Goal: Information Seeking & Learning: Learn about a topic

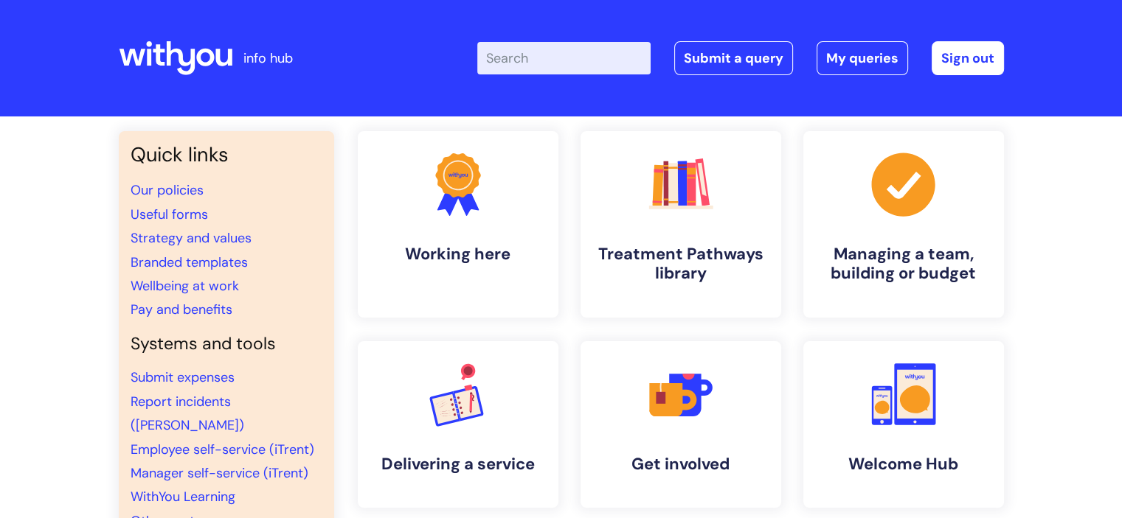
click at [632, 69] on input "Enter your search term here..." at bounding box center [563, 58] width 173 height 32
click at [734, 247] on h4 "Treatment Pathways library" at bounding box center [681, 265] width 180 height 40
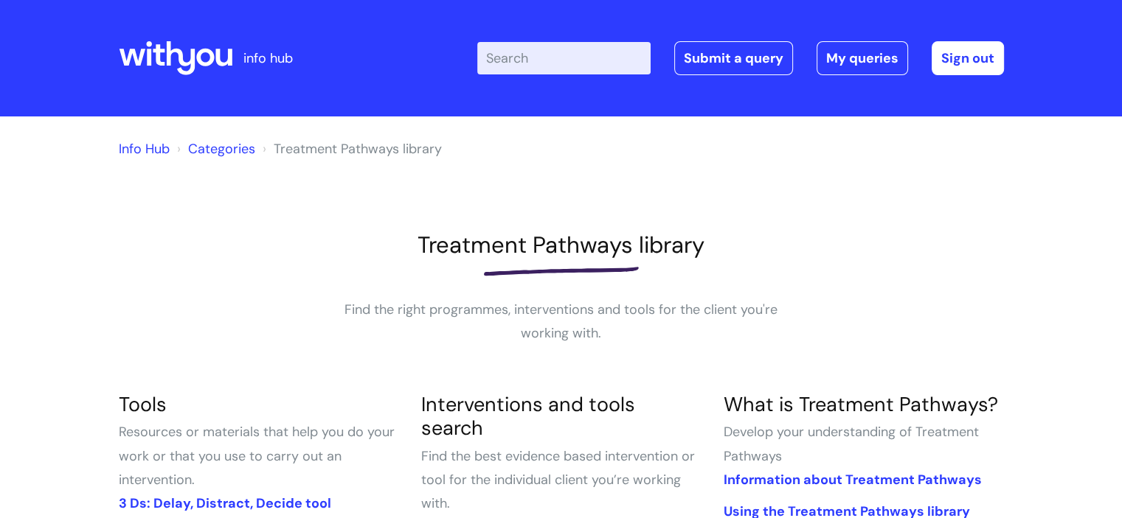
click at [552, 62] on input "Enter your search term here..." at bounding box center [563, 58] width 173 height 32
type input "relapse prevention"
click button "Search" at bounding box center [0, 0] width 0 height 0
